Goal: Transaction & Acquisition: Purchase product/service

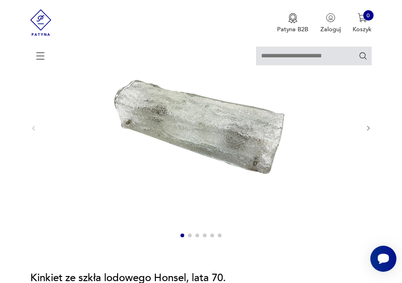
click at [365, 130] on icon "button" at bounding box center [368, 128] width 7 height 7
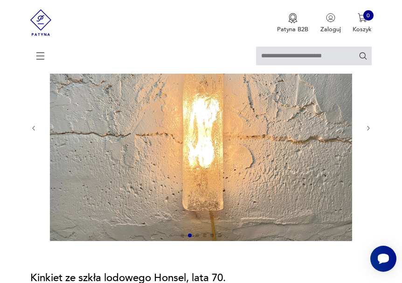
click at [367, 130] on icon "button" at bounding box center [368, 128] width 7 height 7
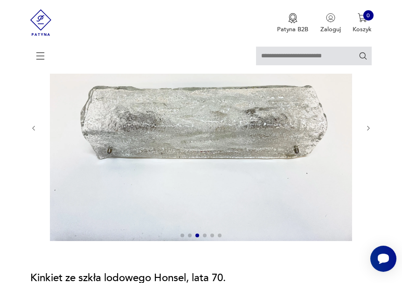
click at [367, 130] on icon "button" at bounding box center [368, 128] width 7 height 7
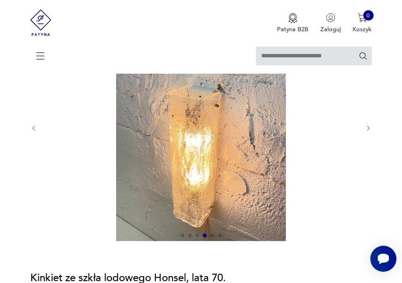
click at [367, 130] on icon "button" at bounding box center [368, 128] width 7 height 7
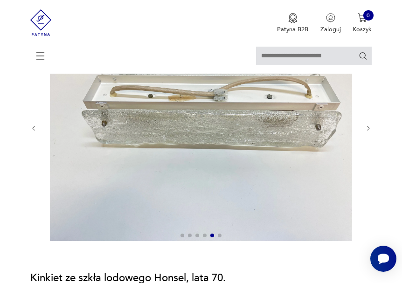
click at [367, 130] on icon "button" at bounding box center [368, 128] width 7 height 7
